Goal: Task Accomplishment & Management: Complete application form

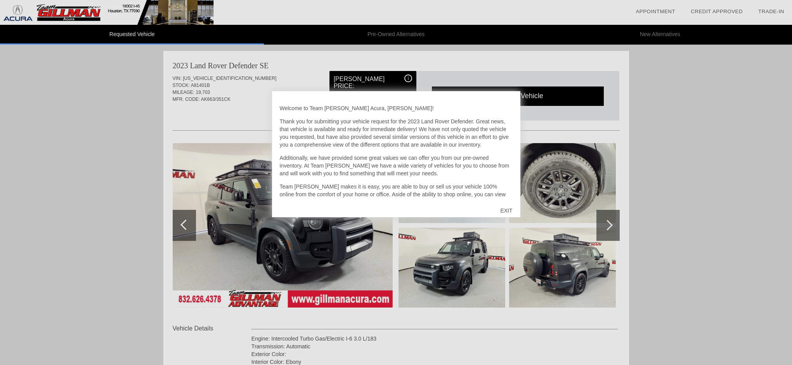
click at [504, 210] on div "EXIT" at bounding box center [506, 210] width 28 height 23
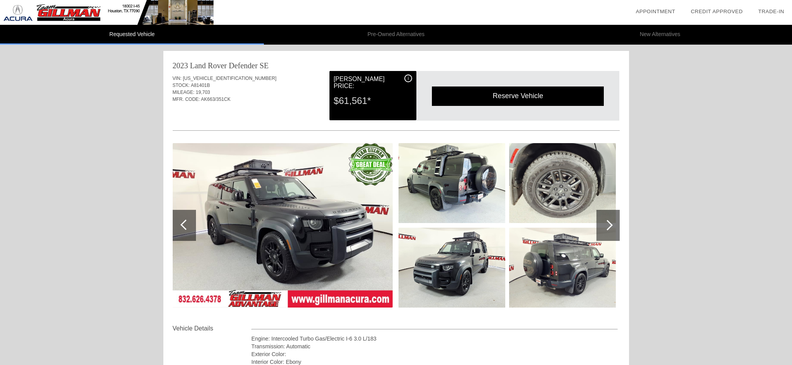
click at [333, 218] on img at bounding box center [283, 225] width 220 height 164
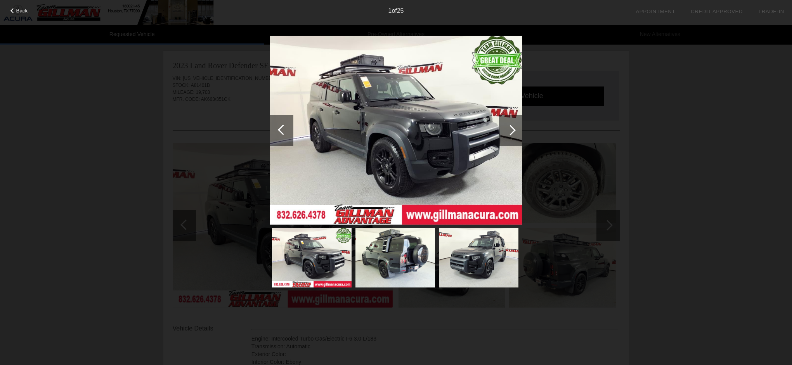
click at [391, 145] on img at bounding box center [396, 130] width 252 height 189
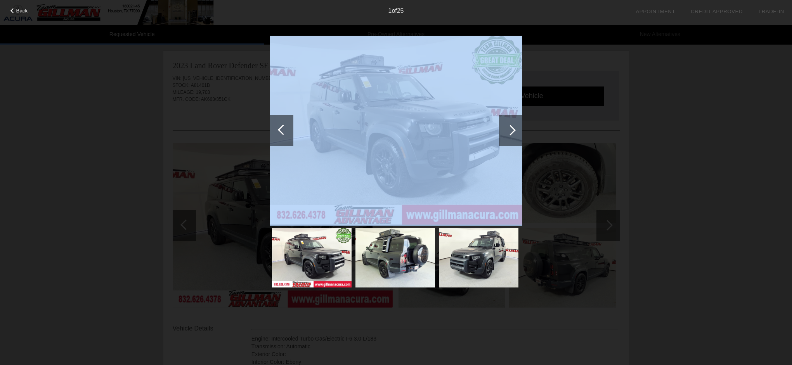
click at [391, 145] on img at bounding box center [396, 130] width 252 height 189
click at [244, 117] on div "Back 1 of 25" at bounding box center [396, 182] width 792 height 365
click at [372, 131] on img at bounding box center [396, 130] width 252 height 189
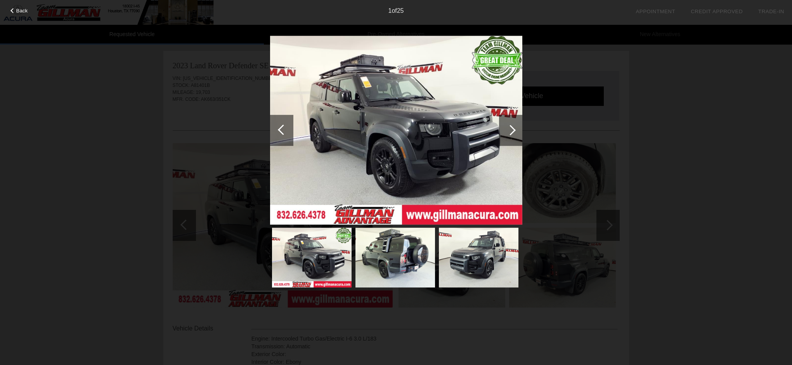
click at [506, 132] on div at bounding box center [510, 130] width 23 height 31
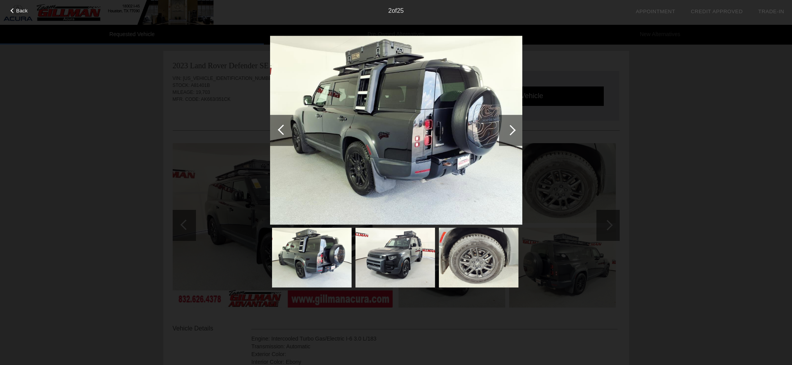
click at [506, 132] on div at bounding box center [510, 130] width 23 height 31
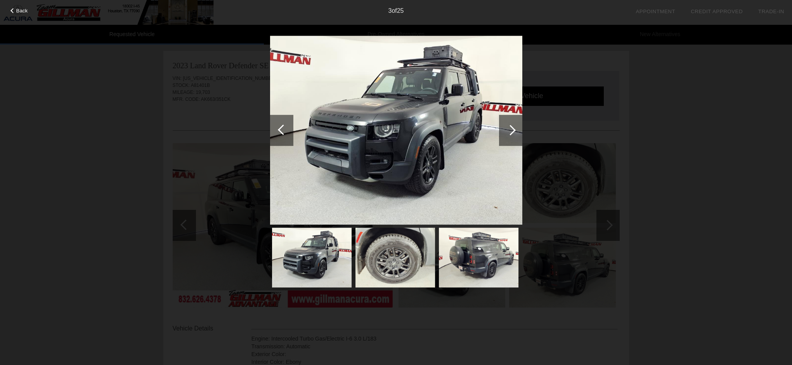
click at [506, 132] on div at bounding box center [510, 130] width 23 height 31
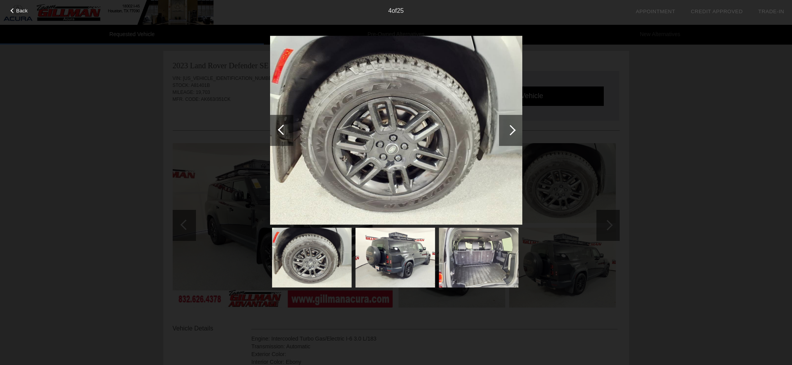
click at [506, 132] on div at bounding box center [510, 130] width 23 height 31
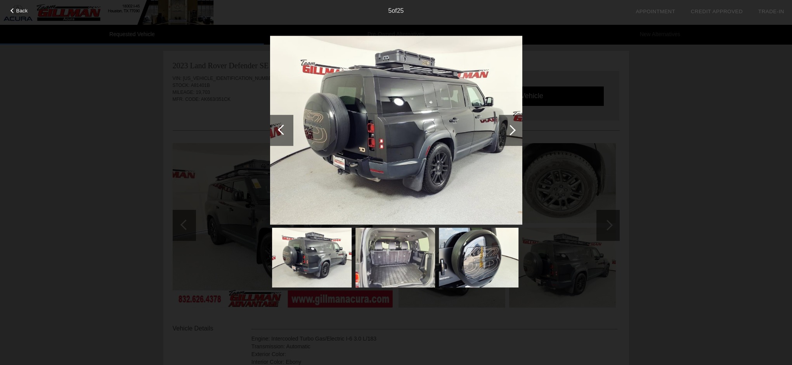
click at [506, 132] on div at bounding box center [510, 130] width 23 height 31
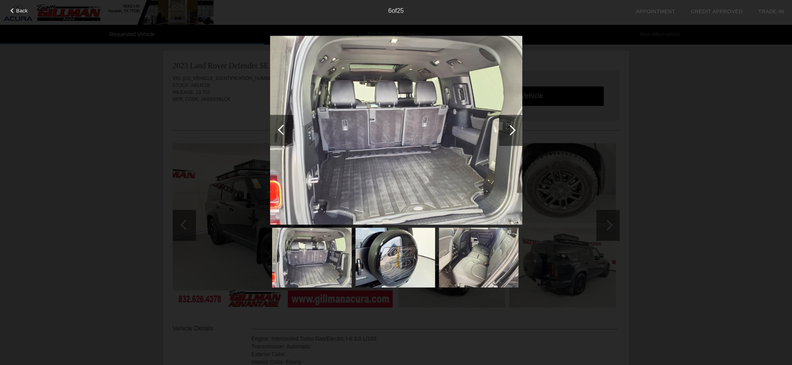
click at [286, 132] on div at bounding box center [283, 130] width 10 height 10
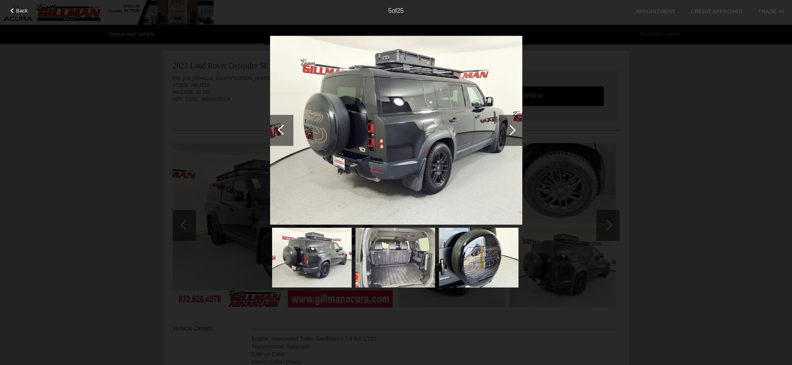
click at [514, 132] on div at bounding box center [510, 130] width 10 height 10
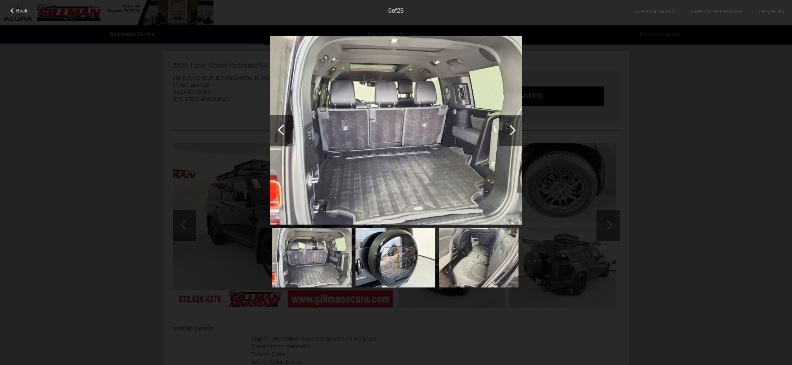
click at [514, 131] on div at bounding box center [510, 130] width 10 height 10
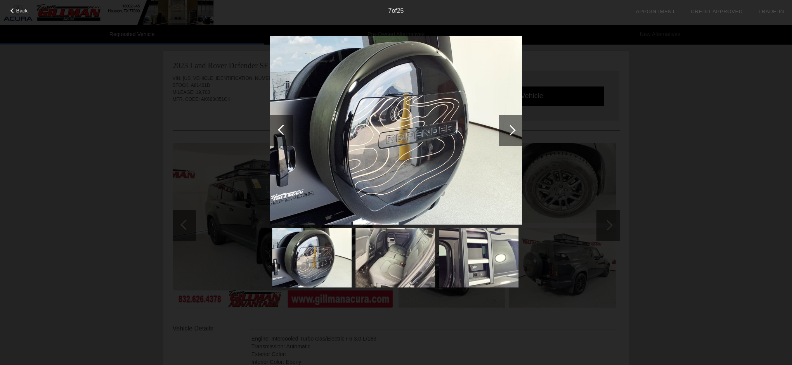
click at [514, 131] on div at bounding box center [510, 130] width 10 height 10
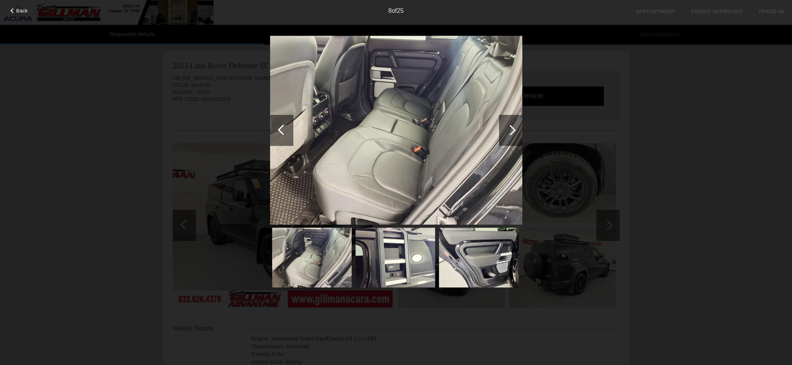
click at [514, 131] on div at bounding box center [510, 130] width 10 height 10
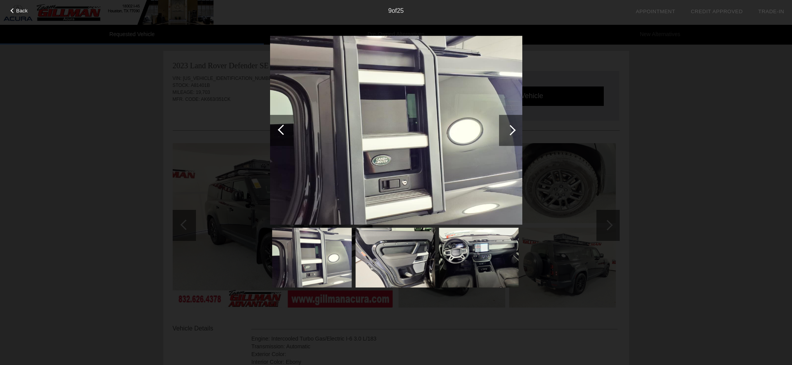
click at [514, 131] on div at bounding box center [510, 130] width 10 height 10
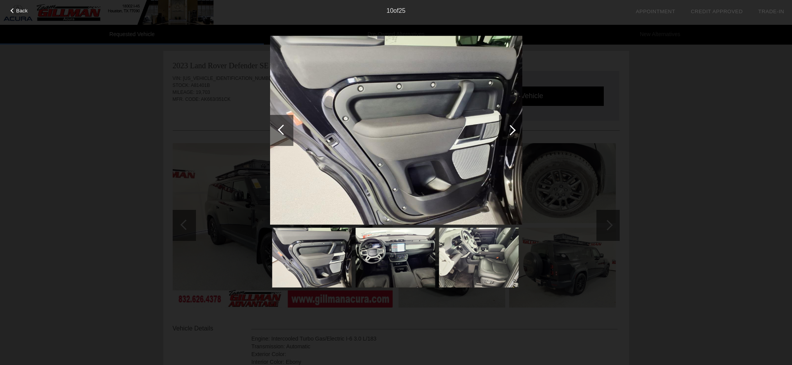
click at [514, 131] on div at bounding box center [510, 130] width 10 height 10
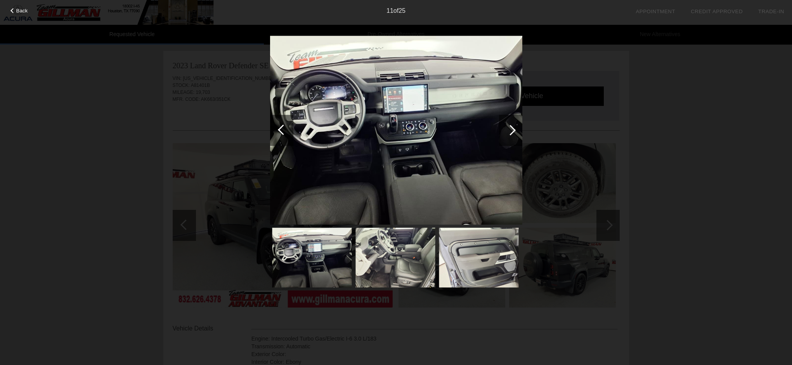
click at [514, 131] on div at bounding box center [510, 130] width 10 height 10
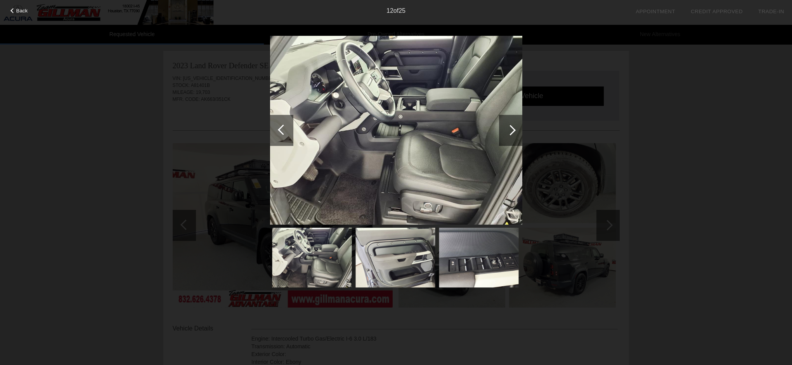
click at [514, 131] on div at bounding box center [510, 130] width 10 height 10
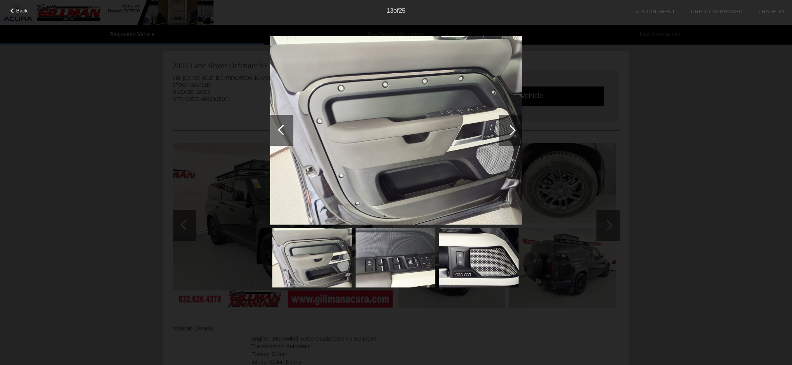
click at [514, 131] on div at bounding box center [510, 130] width 10 height 10
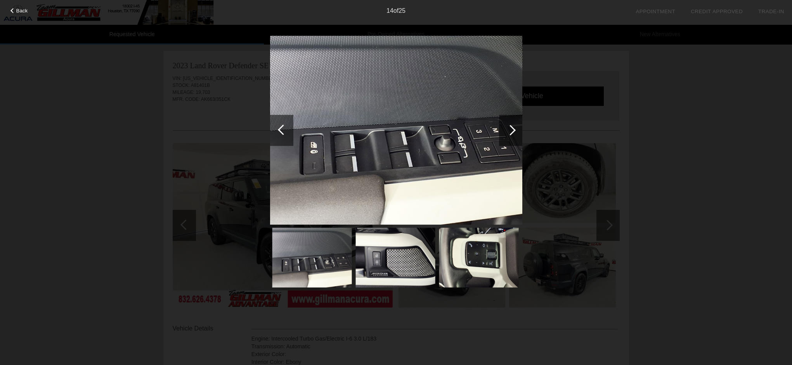
click at [514, 131] on div at bounding box center [510, 130] width 10 height 10
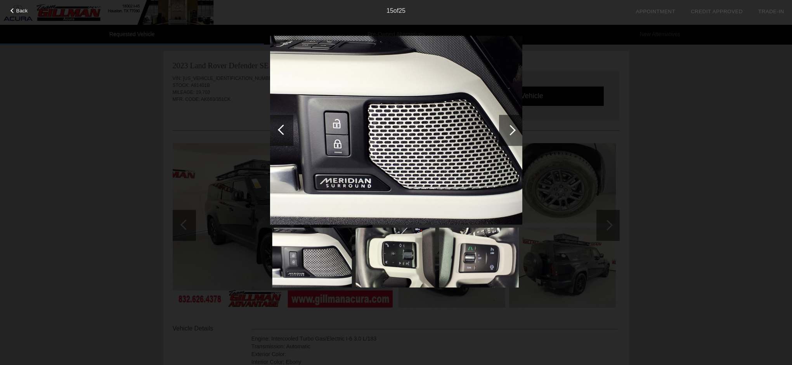
click at [514, 131] on div at bounding box center [510, 130] width 10 height 10
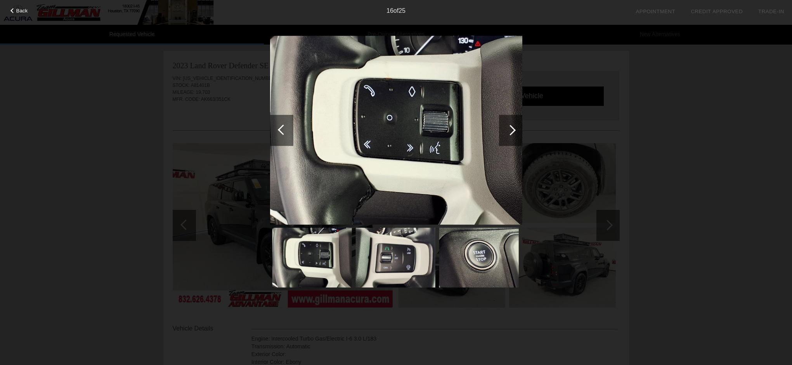
click at [514, 131] on div at bounding box center [510, 130] width 10 height 10
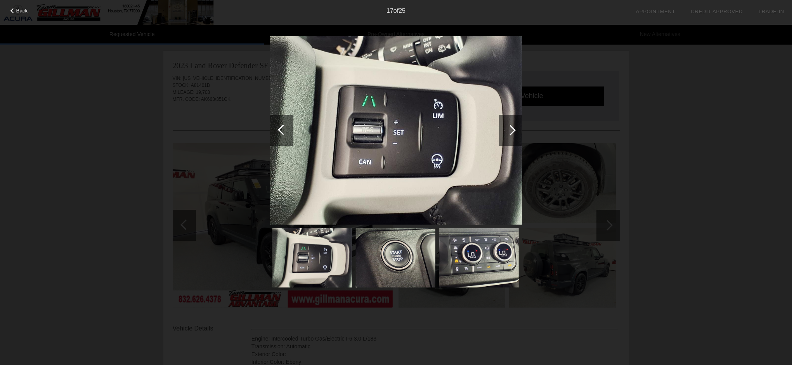
click at [514, 131] on div at bounding box center [510, 130] width 10 height 10
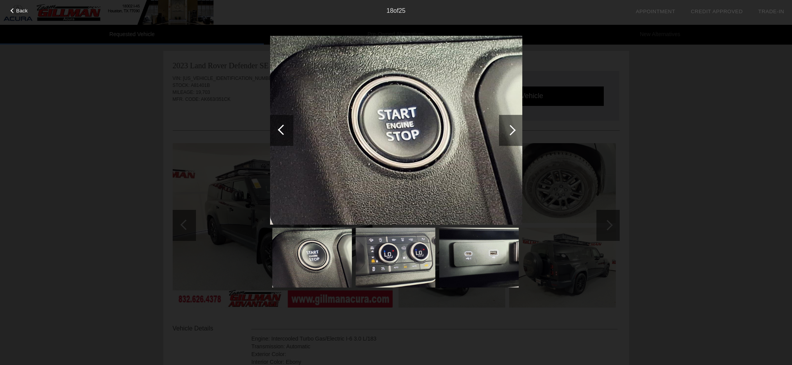
click at [514, 131] on div at bounding box center [510, 130] width 10 height 10
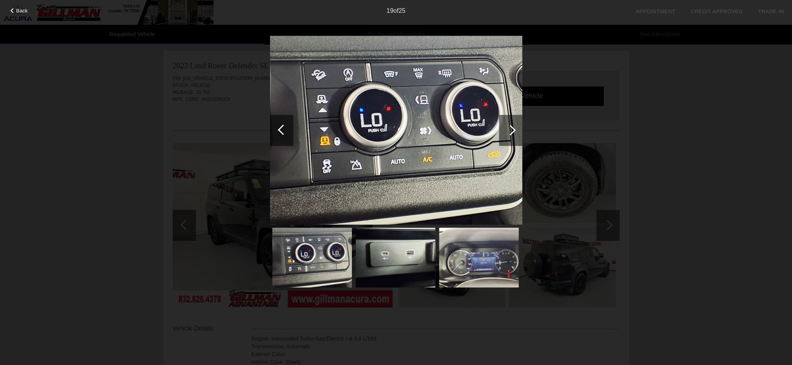
click at [514, 131] on div at bounding box center [510, 130] width 10 height 10
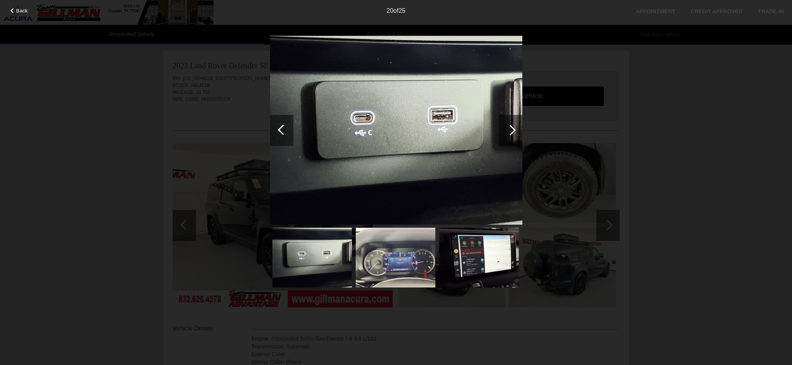
click at [514, 131] on div at bounding box center [510, 130] width 10 height 10
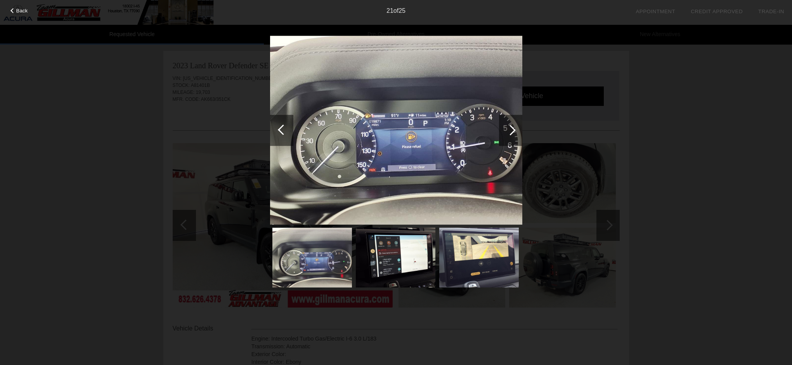
click at [514, 131] on div at bounding box center [510, 130] width 10 height 10
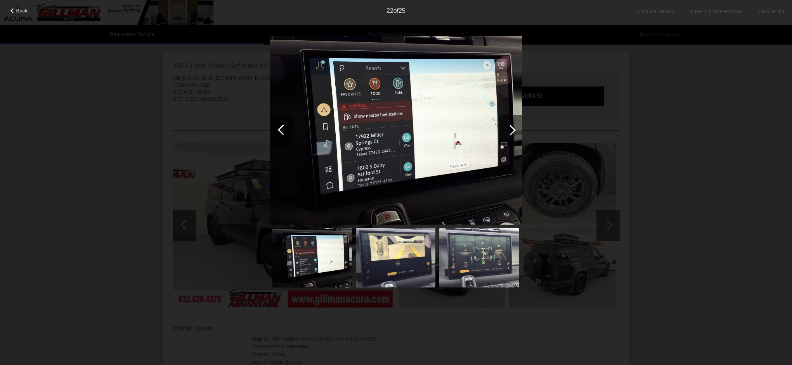
click at [514, 131] on div at bounding box center [510, 130] width 10 height 10
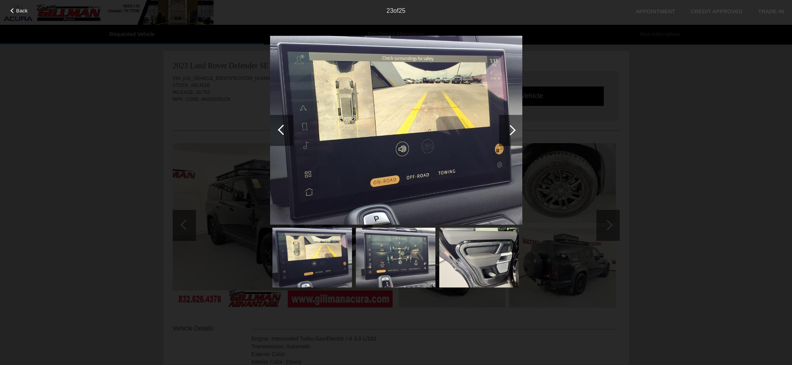
click at [514, 131] on div at bounding box center [510, 130] width 10 height 10
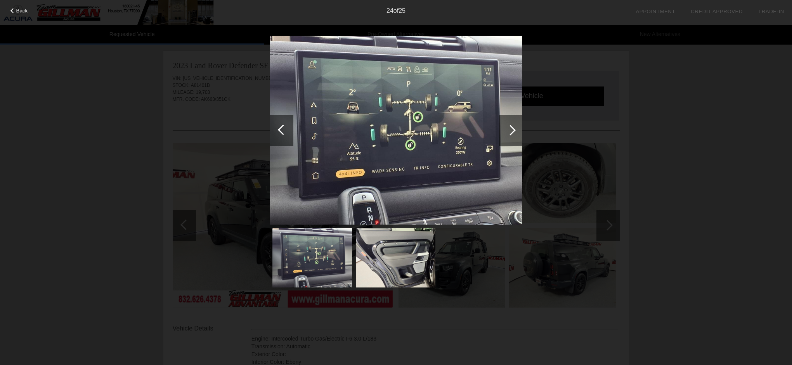
click at [514, 131] on div at bounding box center [510, 130] width 10 height 10
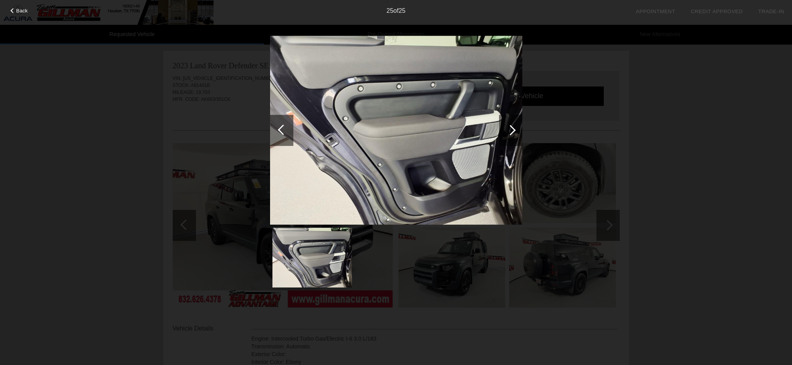
click at [514, 131] on div at bounding box center [510, 130] width 10 height 10
click at [515, 131] on div at bounding box center [510, 130] width 10 height 10
click at [515, 131] on div at bounding box center [510, 130] width 23 height 31
